Goal: Complete application form

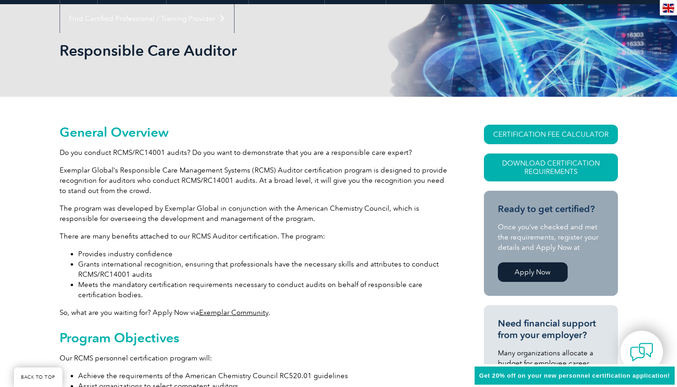
scroll to position [133, 0]
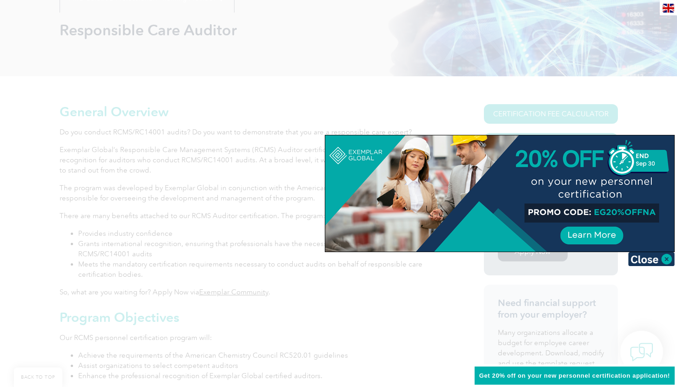
click at [607, 238] on div at bounding box center [499, 193] width 349 height 116
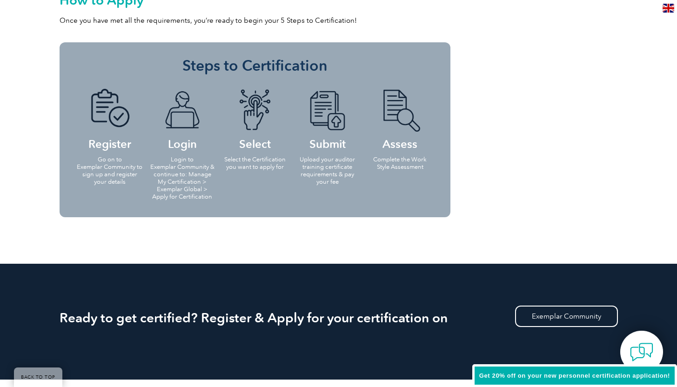
scroll to position [857, 0]
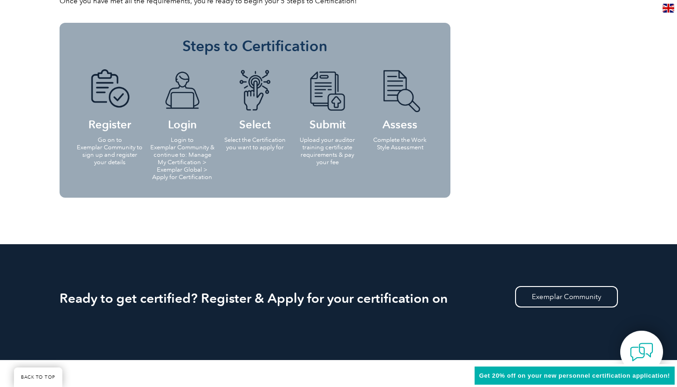
click at [113, 129] on h4 "Register" at bounding box center [109, 99] width 67 height 60
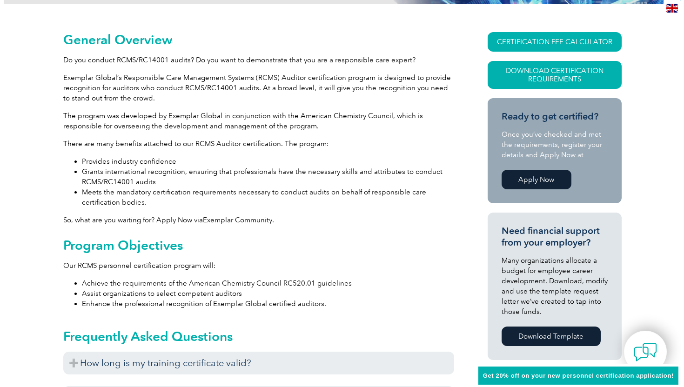
scroll to position [76, 0]
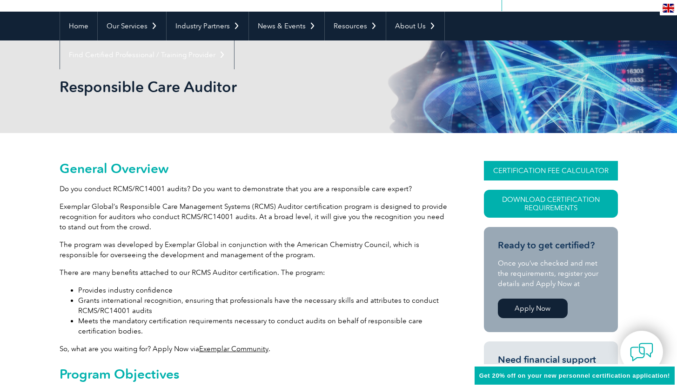
click at [533, 169] on link "CERTIFICATION FEE CALCULATOR" at bounding box center [551, 171] width 134 height 20
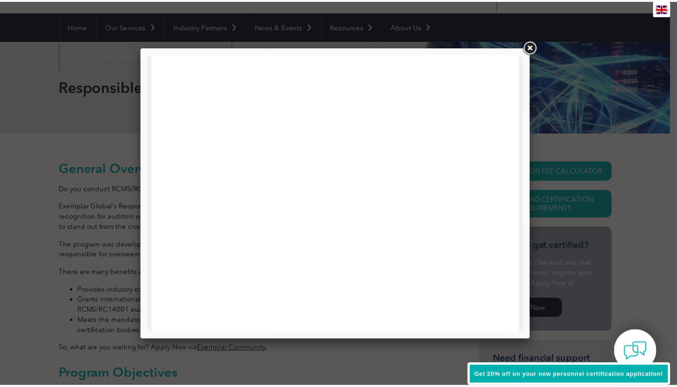
scroll to position [444, 0]
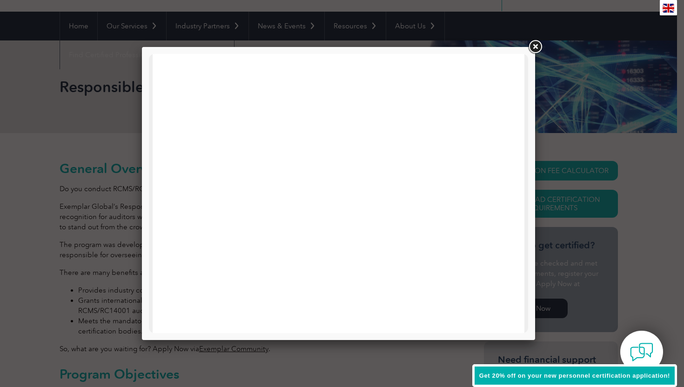
click at [535, 46] on link at bounding box center [535, 47] width 17 height 17
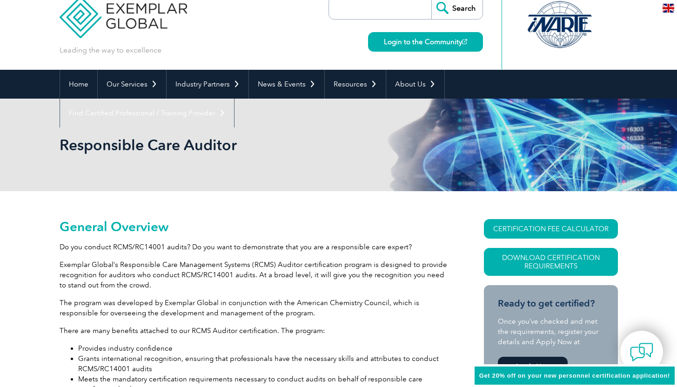
scroll to position [0, 0]
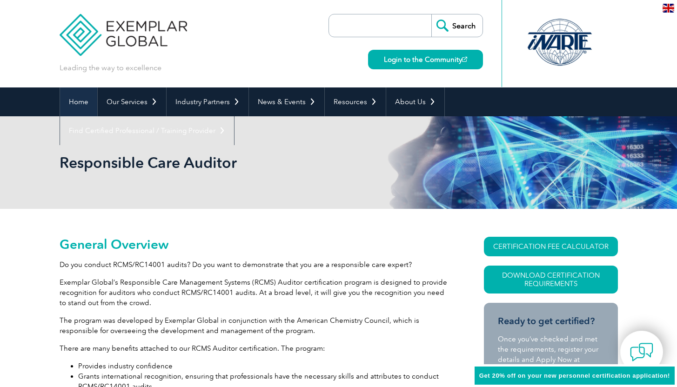
click at [86, 102] on link "Home" at bounding box center [78, 102] width 37 height 29
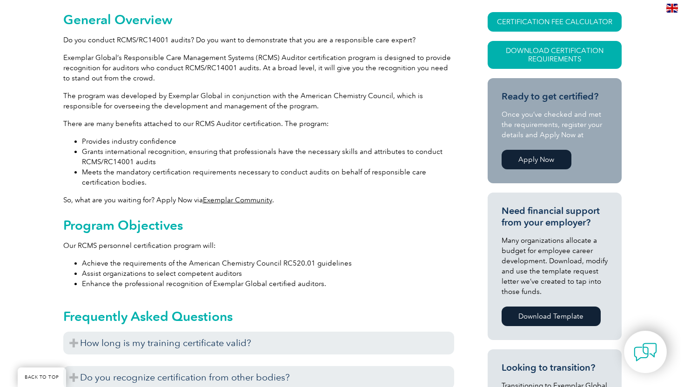
scroll to position [235, 0]
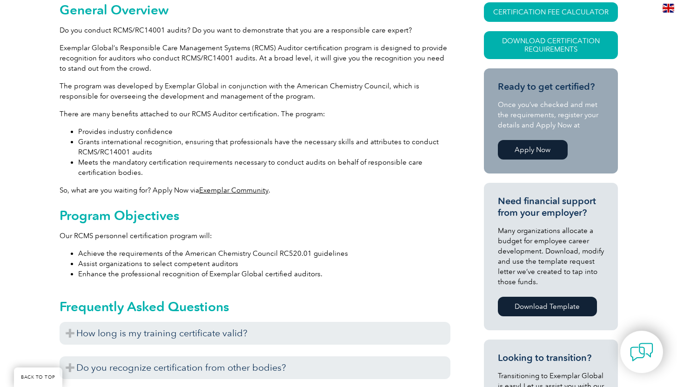
click at [530, 146] on link "Apply Now" at bounding box center [533, 150] width 70 height 20
click at [563, 46] on link "Download Certification Requirements" at bounding box center [551, 45] width 134 height 28
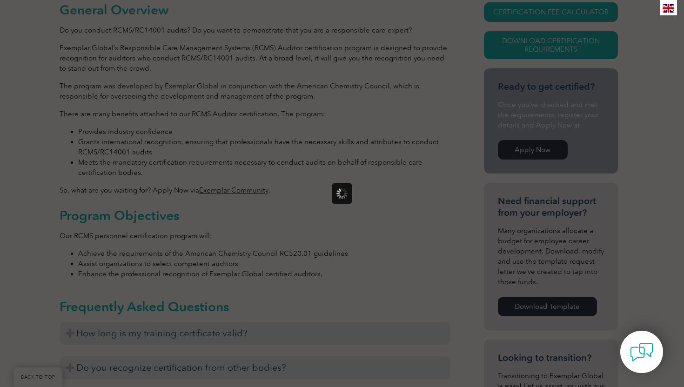
scroll to position [0, 0]
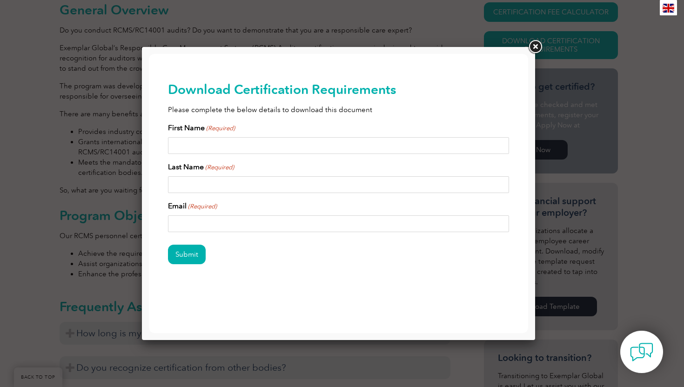
click at [292, 143] on input "First Name (Required)" at bounding box center [339, 145] width 342 height 17
type input "Michelle"
type input "Kareis"
click at [257, 226] on input "carolinakareis@gmail.com" at bounding box center [339, 224] width 342 height 17
drag, startPoint x: 257, startPoint y: 226, endPoint x: 157, endPoint y: 209, distance: 101.0
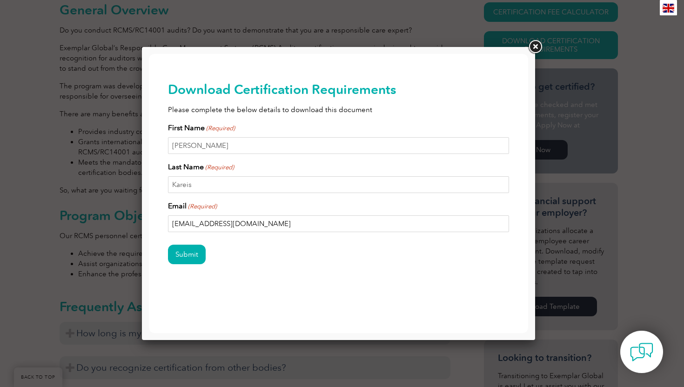
click at [157, 209] on div "Download Certification Requirements Please complete the below details to downlo…" at bounding box center [338, 188] width 379 height 268
type input "archibaldsolutionsllc@gmail.com"
click at [184, 250] on input "Submit" at bounding box center [187, 255] width 38 height 20
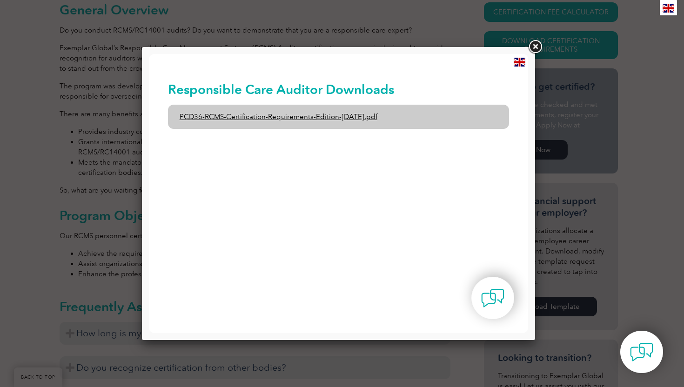
click at [268, 120] on link "PCD36-RCMS-Certification-Requirements-Edition-1-June-2020.pdf" at bounding box center [339, 117] width 342 height 24
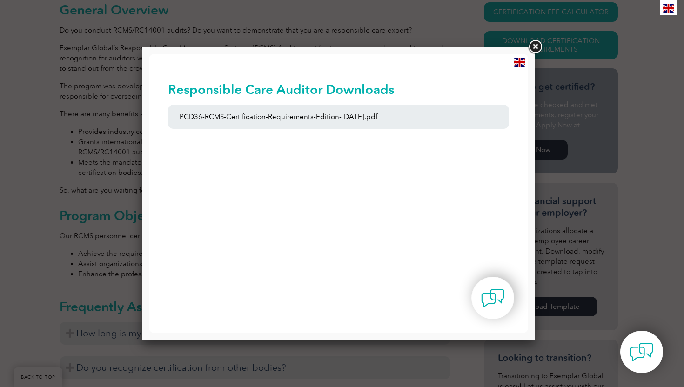
click at [535, 48] on link at bounding box center [535, 47] width 17 height 17
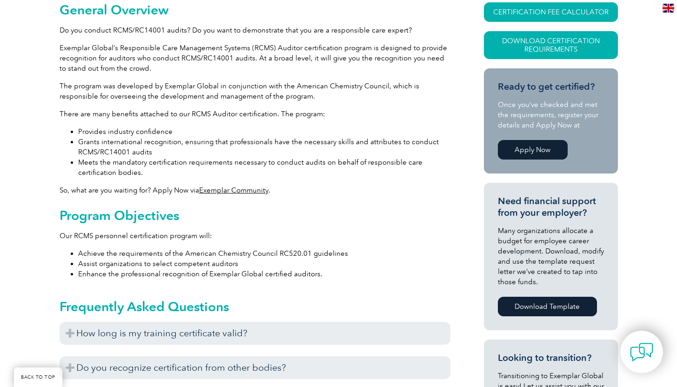
click at [542, 147] on link "Apply Now" at bounding box center [533, 150] width 70 height 20
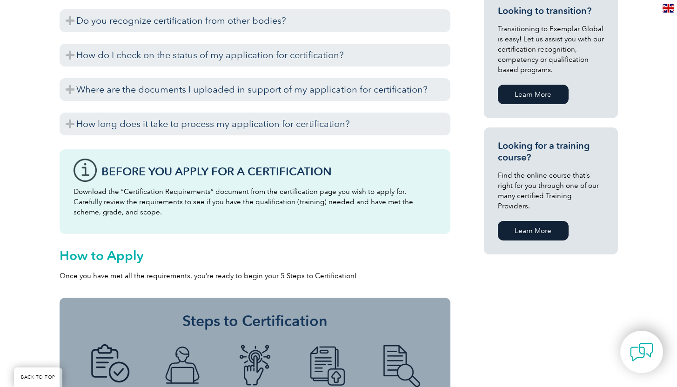
scroll to position [137, 0]
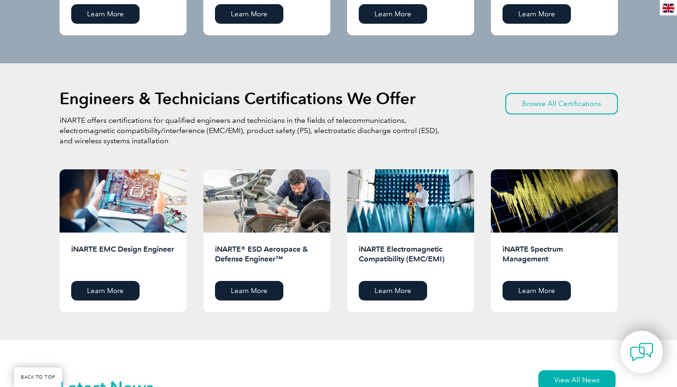
scroll to position [896, 0]
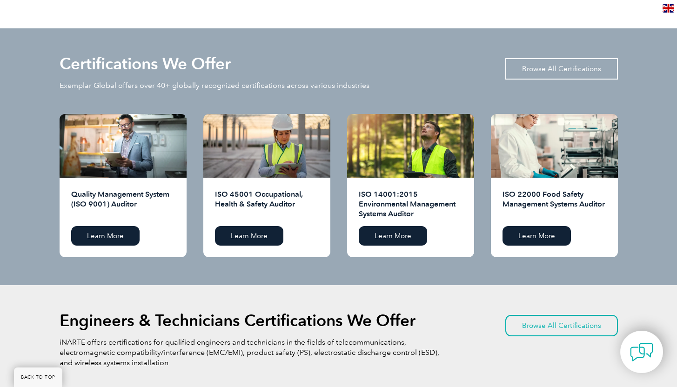
click at [564, 63] on link "Browse All Certifications" at bounding box center [562, 68] width 113 height 21
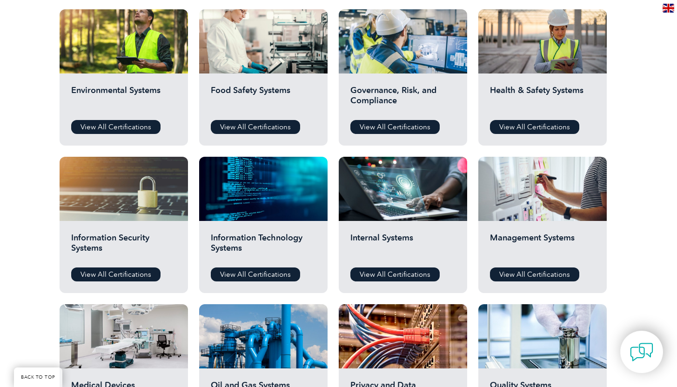
scroll to position [350, 0]
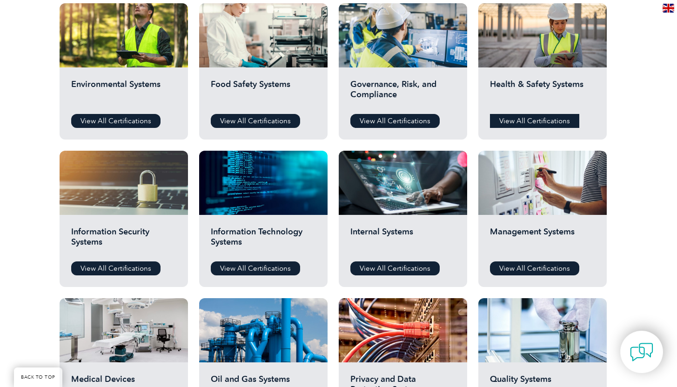
click at [519, 119] on link "View All Certifications" at bounding box center [534, 121] width 89 height 14
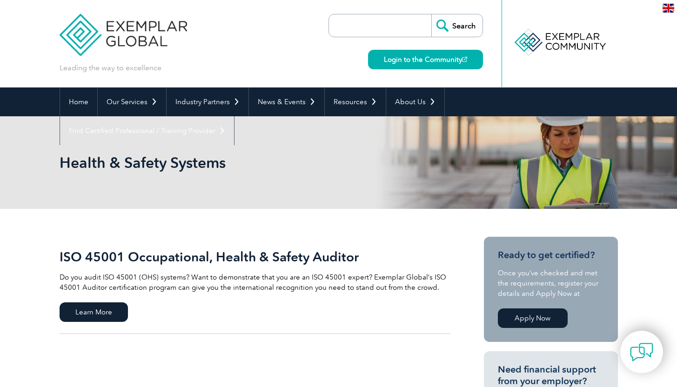
click at [405, 23] on input "search" at bounding box center [383, 25] width 98 height 22
type input "process safety management"
click at [432, 14] on input "Search" at bounding box center [457, 25] width 51 height 22
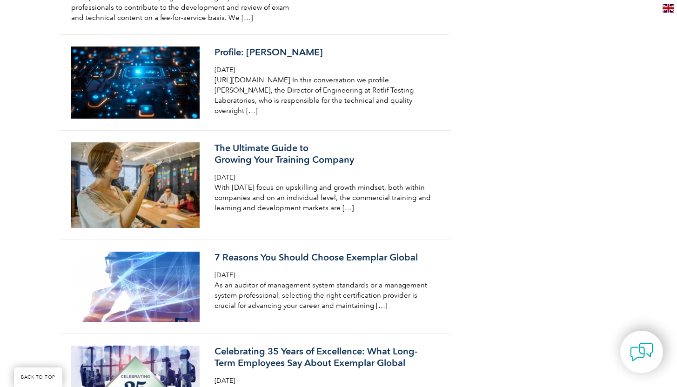
scroll to position [1087, 0]
